Goal: Task Accomplishment & Management: Manage account settings

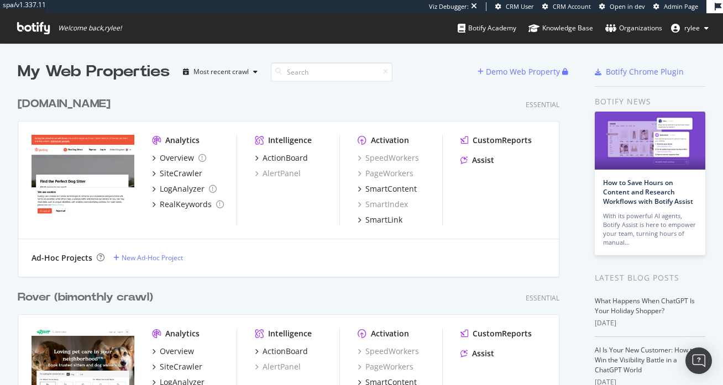
click at [72, 99] on div "[DOMAIN_NAME]" at bounding box center [64, 104] width 93 height 16
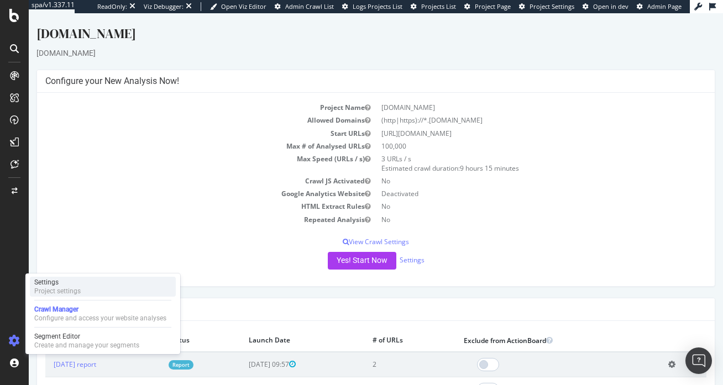
click at [50, 287] on div "Project settings" at bounding box center [57, 291] width 46 height 9
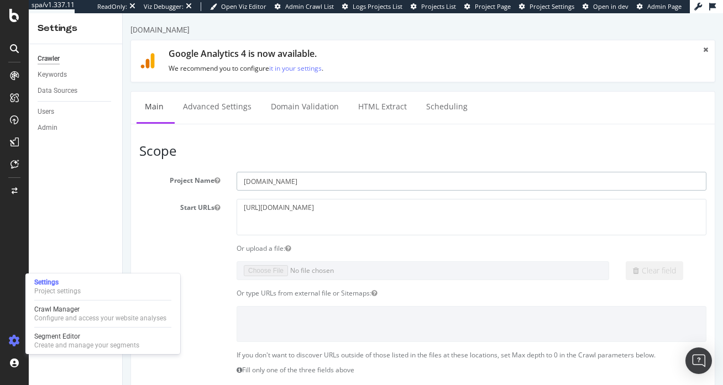
click at [290, 182] on input "[DOMAIN_NAME]" at bounding box center [472, 181] width 470 height 19
click at [315, 182] on input "[DOMAIN_NAME]" at bounding box center [472, 181] width 470 height 19
type input "[DOMAIN_NAME]"
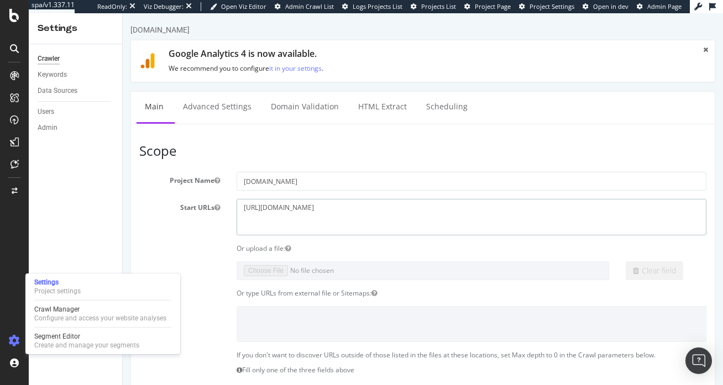
click at [329, 203] on textarea "[URL][DOMAIN_NAME]" at bounding box center [472, 217] width 470 height 36
paste textarea "[DOMAIN_NAME]"
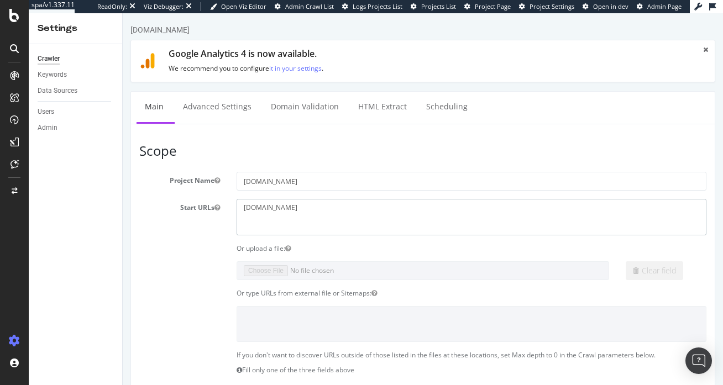
type textarea "[DOMAIN_NAME]"
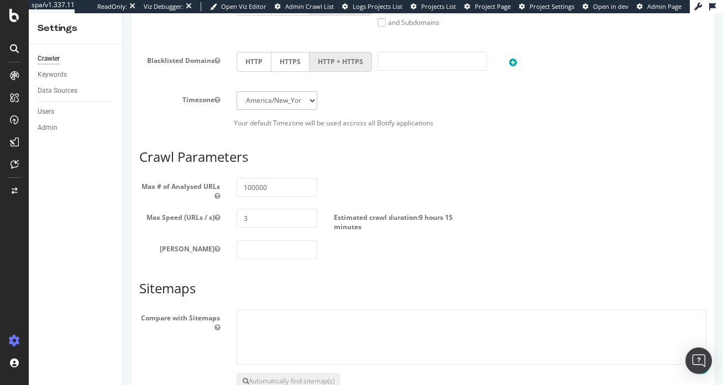
scroll to position [579, 0]
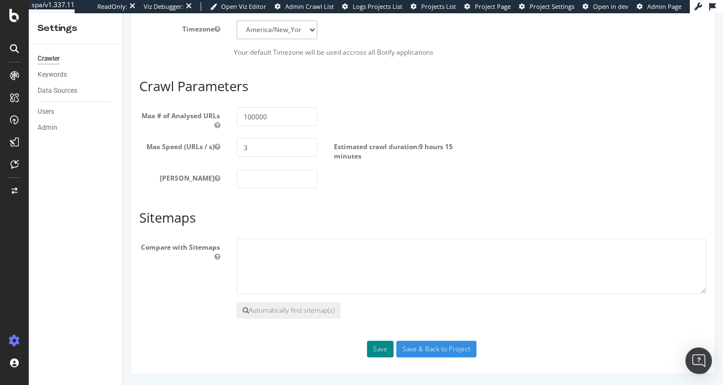
click at [382, 354] on button "Save" at bounding box center [380, 349] width 27 height 17
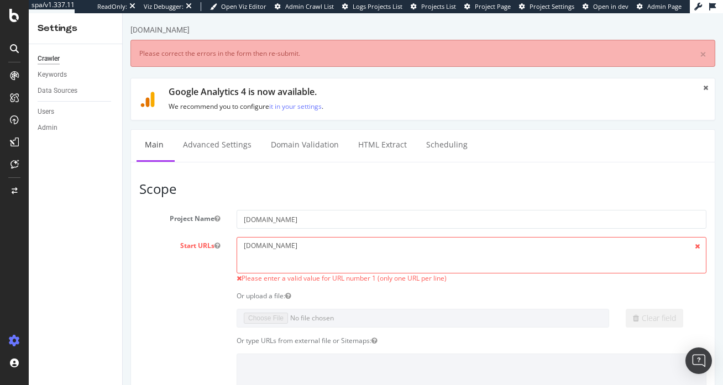
scroll to position [0, 0]
click at [243, 243] on textarea "[DOMAIN_NAME]" at bounding box center [472, 255] width 470 height 36
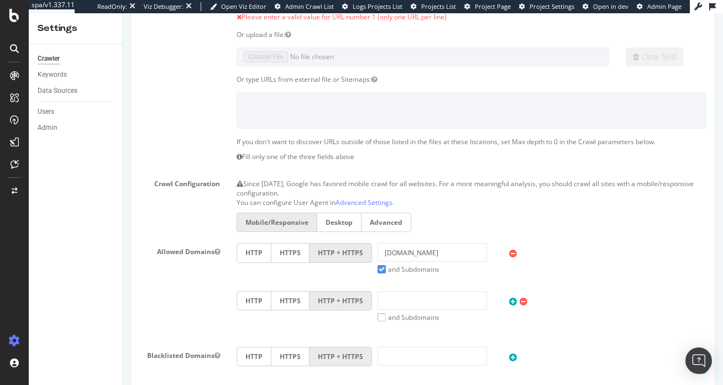
scroll to position [288, 0]
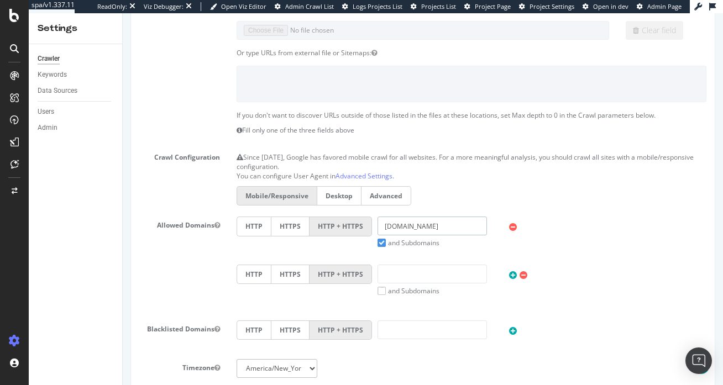
click at [431, 227] on input "[DOMAIN_NAME]" at bounding box center [432, 226] width 109 height 19
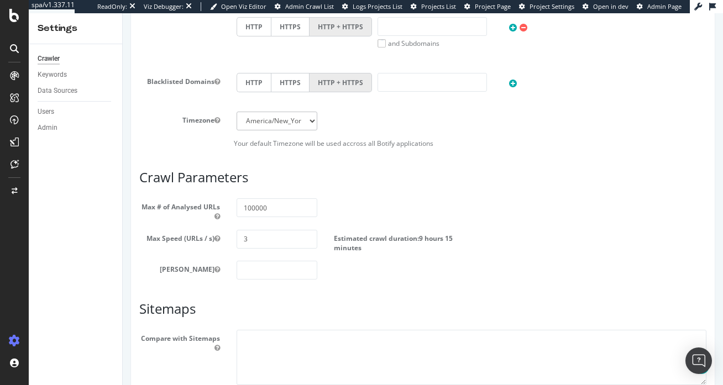
scroll to position [627, 0]
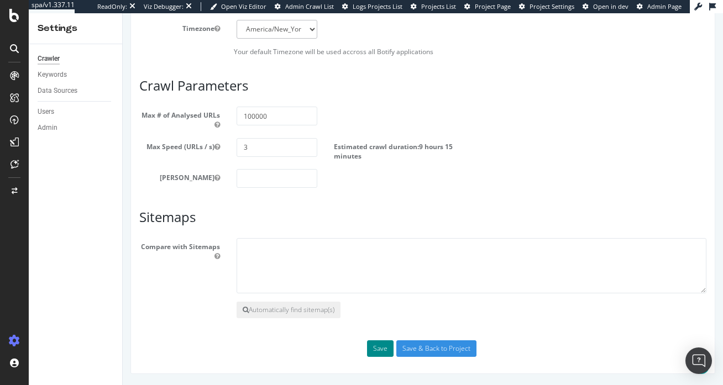
type input "[DOMAIN_NAME]"
click at [380, 345] on button "Save" at bounding box center [380, 349] width 27 height 17
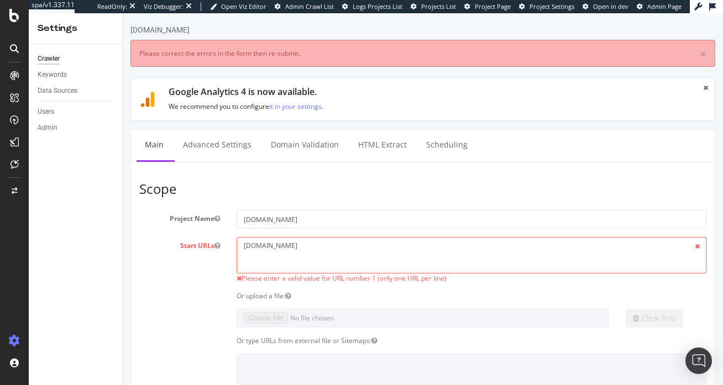
scroll to position [0, 0]
click at [244, 245] on textarea "[DOMAIN_NAME]" at bounding box center [472, 255] width 470 height 36
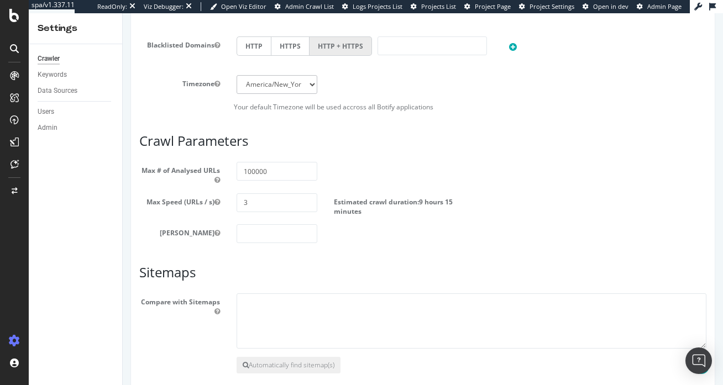
scroll to position [627, 0]
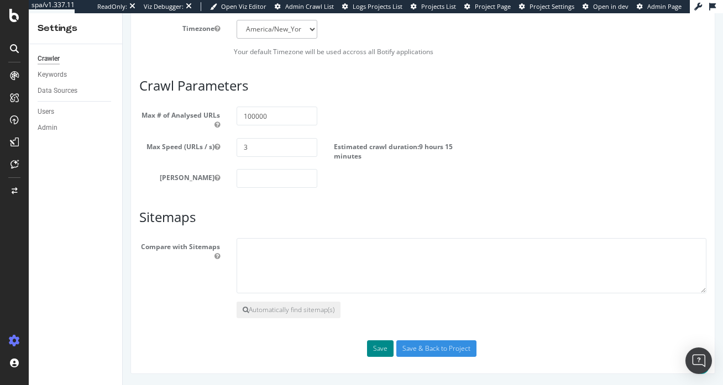
click at [381, 341] on button "Save" at bounding box center [380, 349] width 27 height 17
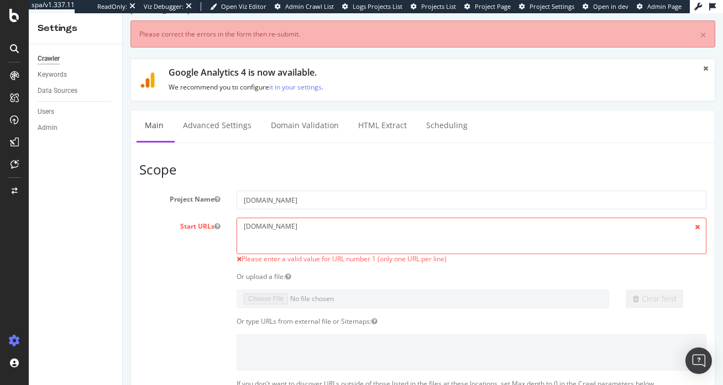
scroll to position [20, 0]
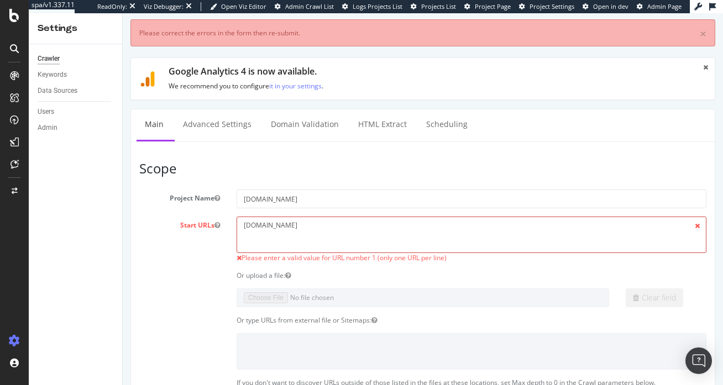
click at [324, 232] on textarea "[DOMAIN_NAME]" at bounding box center [472, 235] width 470 height 36
paste textarea "[URL][DOMAIN_NAME]"
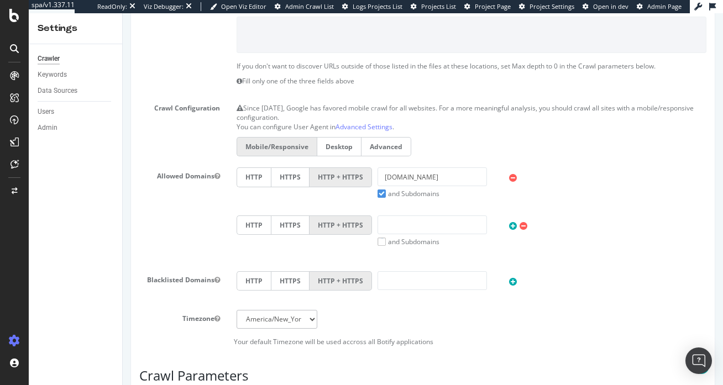
scroll to position [627, 0]
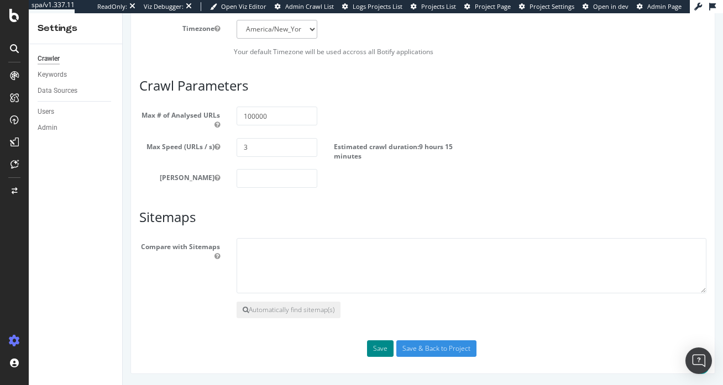
type textarea "[URL][DOMAIN_NAME]"
click at [375, 354] on button "Save" at bounding box center [380, 349] width 27 height 17
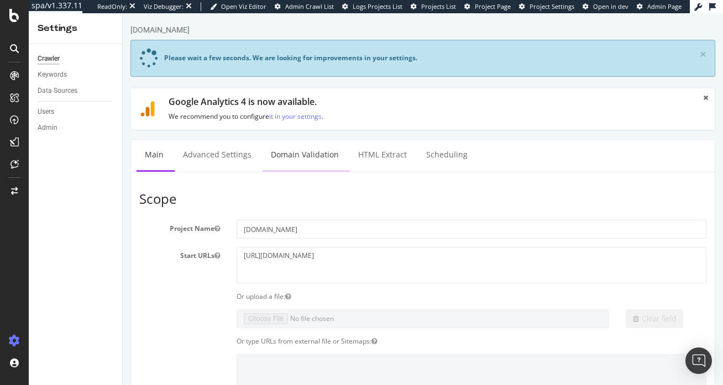
click at [295, 159] on link "Domain Validation" at bounding box center [305, 155] width 85 height 30
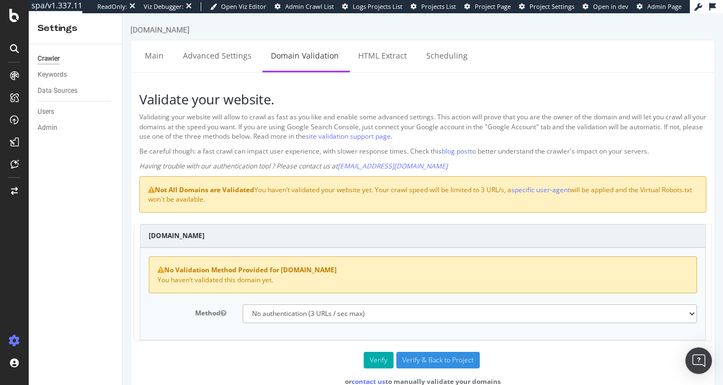
scroll to position [27, 0]
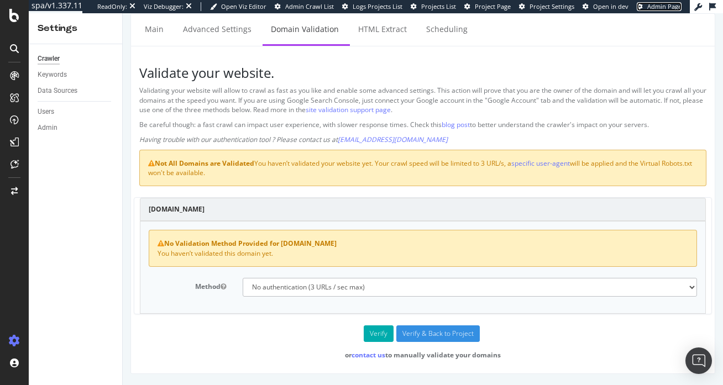
click at [646, 8] on link "Admin Page" at bounding box center [659, 6] width 45 height 9
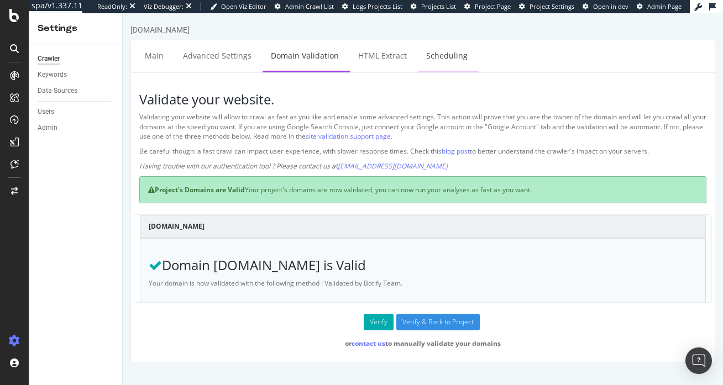
click at [451, 64] on link "Scheduling" at bounding box center [447, 55] width 58 height 30
